Goal: Task Accomplishment & Management: Complete application form

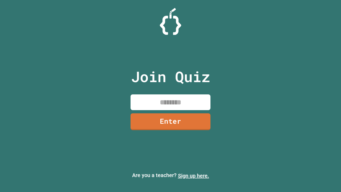
click at [194, 176] on link "Sign up here." at bounding box center [193, 176] width 31 height 6
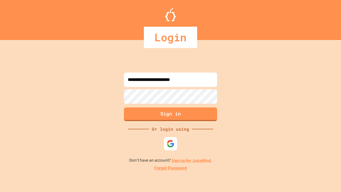
type input "**********"
